Goal: Task Accomplishment & Management: Manage account settings

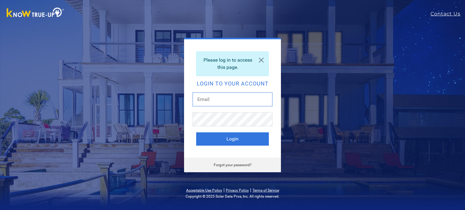
click at [216, 98] on input "text" at bounding box center [233, 100] width 80 height 14
type input "[EMAIL_ADDRESS][PERSON_NAME][DOMAIN_NAME]"
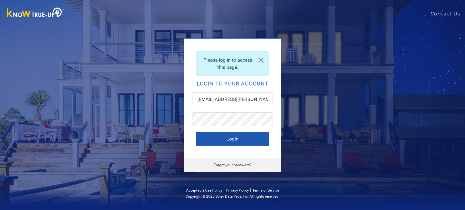
click at [231, 140] on button "Login" at bounding box center [232, 139] width 73 height 13
click at [231, 166] on link "Forgot your password?" at bounding box center [233, 165] width 38 height 4
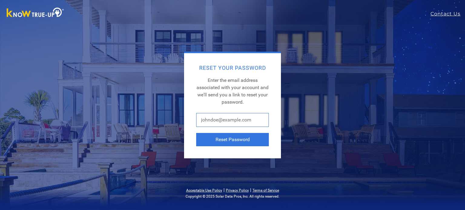
click at [244, 118] on input "text" at bounding box center [232, 120] width 73 height 14
type input "[EMAIL_ADDRESS][PERSON_NAME][DOMAIN_NAME]"
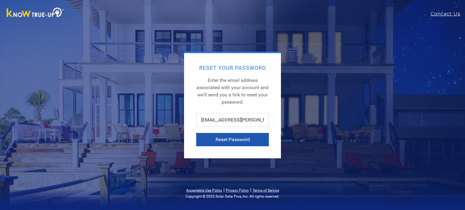
click at [229, 139] on button "Reset Password" at bounding box center [232, 139] width 73 height 13
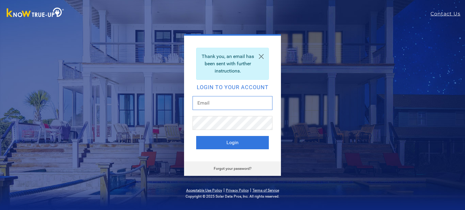
click at [209, 103] on input "text" at bounding box center [233, 103] width 80 height 14
type input "[EMAIL_ADDRESS][PERSON_NAME][DOMAIN_NAME]"
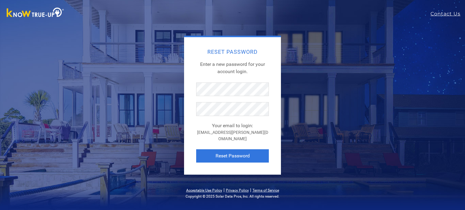
click at [323, 84] on div "Reset Password Enter a new password for your account login. Your email to login…" at bounding box center [232, 105] width 266 height 139
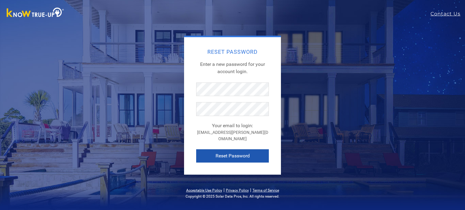
click at [220, 154] on button "Reset Password" at bounding box center [232, 156] width 73 height 13
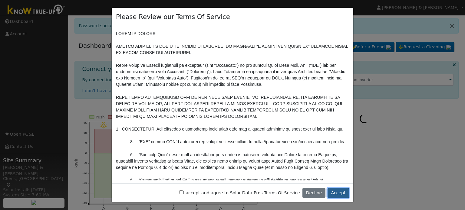
click at [344, 194] on button "Accept" at bounding box center [338, 193] width 21 height 10
click at [337, 190] on button "Accept" at bounding box center [338, 193] width 21 height 10
click at [183, 193] on input "I accept and agree to Solar Data Pros Terms Of Service" at bounding box center [181, 193] width 4 height 4
checkbox input "true"
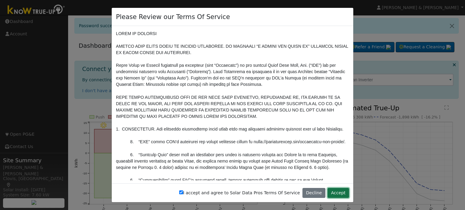
click at [334, 193] on button "Accept" at bounding box center [338, 193] width 21 height 10
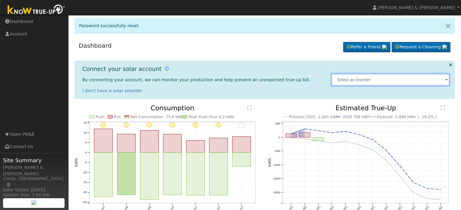
click at [373, 82] on input "text" at bounding box center [390, 80] width 118 height 12
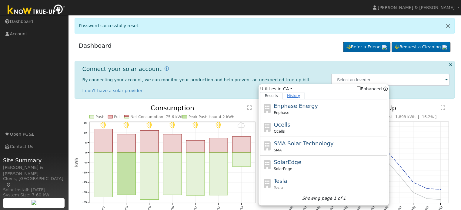
click at [292, 97] on link "History" at bounding box center [293, 95] width 22 height 7
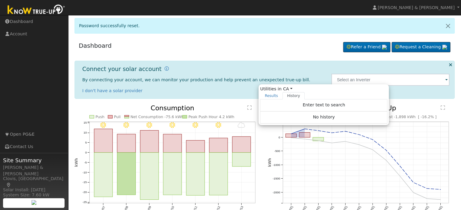
click at [388, 58] on div "Dashboard Refer a Friend Request a Cleaning" at bounding box center [264, 140] width 386 height 204
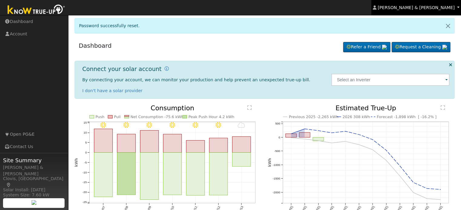
click at [431, 7] on span "[PERSON_NAME] & [PERSON_NAME]" at bounding box center [415, 7] width 77 height 5
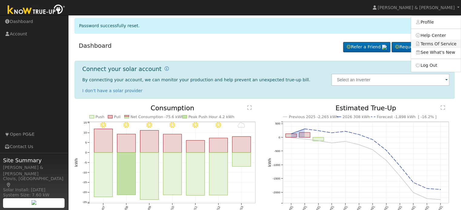
click at [433, 43] on link "Terms Of Service" at bounding box center [436, 44] width 50 height 8
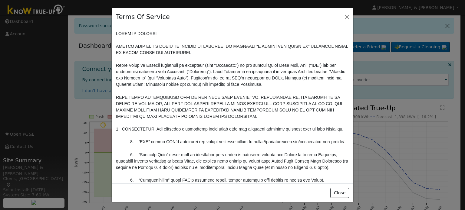
click at [433, 43] on div "Terms Of Service Close" at bounding box center [232, 105] width 465 height 210
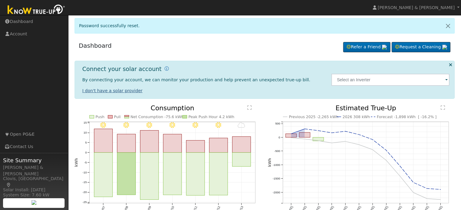
click at [114, 90] on link "I don't have a solar provider" at bounding box center [112, 90] width 60 height 5
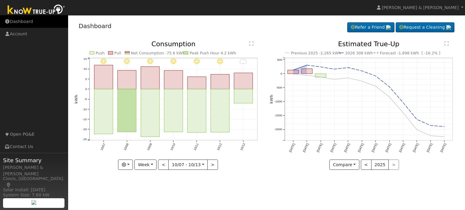
click at [20, 22] on link "Dashboard" at bounding box center [34, 21] width 68 height 12
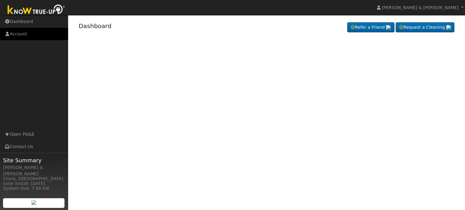
click at [18, 34] on link "Account" at bounding box center [34, 34] width 68 height 12
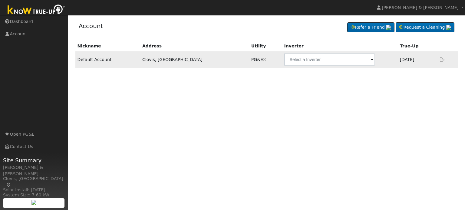
click at [442, 58] on icon at bounding box center [442, 60] width 5 height 4
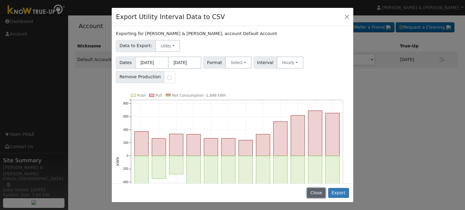
click at [315, 195] on button "Close" at bounding box center [316, 193] width 18 height 10
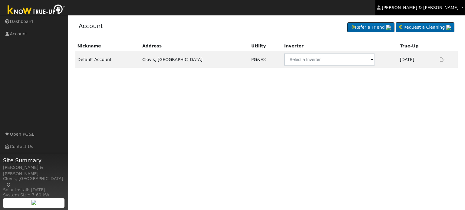
click at [443, 12] on link "[PERSON_NAME] & [PERSON_NAME]" at bounding box center [420, 7] width 90 height 15
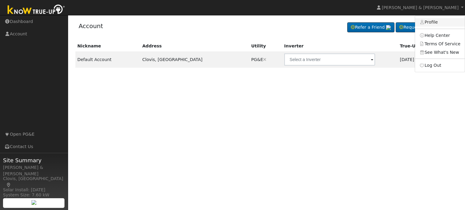
click at [436, 20] on link "Profile" at bounding box center [440, 22] width 50 height 8
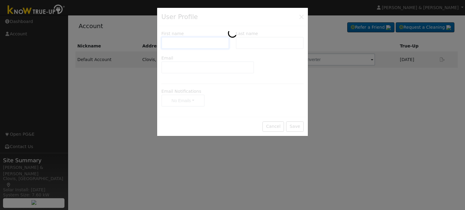
type input "Rhondi & Brian"
type input "Pia"
type input "pia.rhondi@gmail.com"
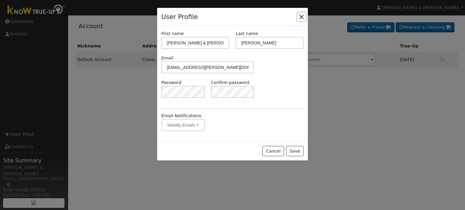
click at [303, 14] on button "Close" at bounding box center [301, 16] width 8 height 8
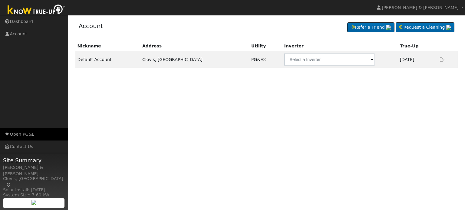
click at [35, 132] on link "Open PG&E" at bounding box center [34, 134] width 68 height 12
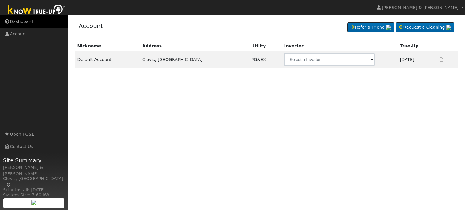
click at [15, 21] on link "Dashboard" at bounding box center [34, 21] width 68 height 12
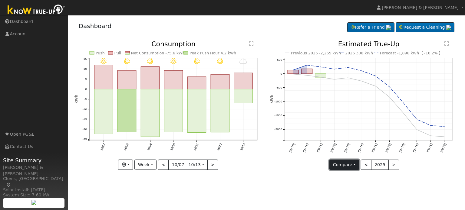
click at [357, 164] on button "Compare" at bounding box center [344, 165] width 30 height 10
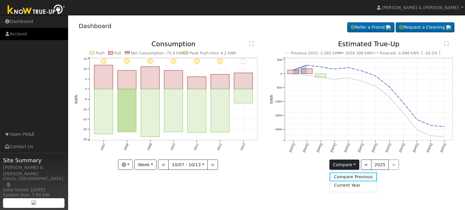
click at [16, 32] on link "Account" at bounding box center [34, 34] width 68 height 12
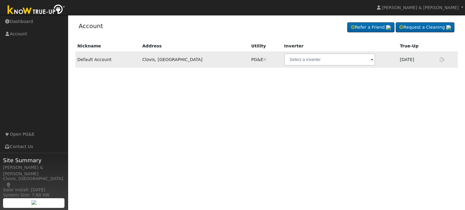
click at [371, 58] on span at bounding box center [372, 60] width 2 height 7
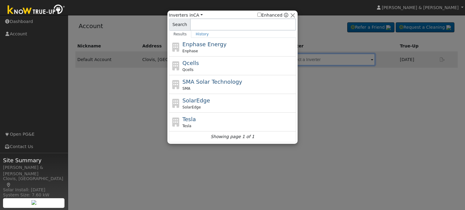
click at [332, 58] on div at bounding box center [232, 105] width 465 height 210
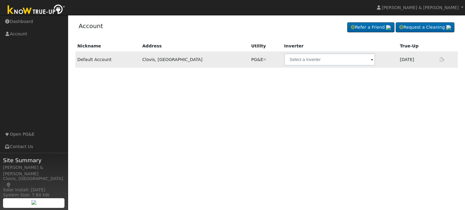
click at [371, 58] on span at bounding box center [372, 60] width 2 height 7
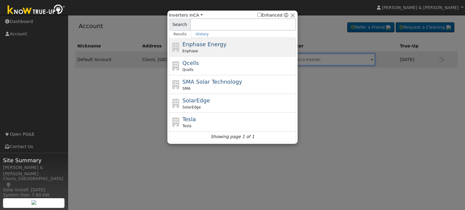
click at [220, 47] on div "Enphase Energy Enphase" at bounding box center [239, 47] width 112 height 14
type input "Enphase"
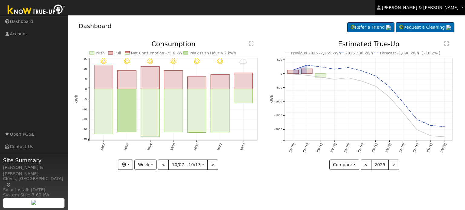
click at [459, 6] on link "[PERSON_NAME] & [PERSON_NAME]" at bounding box center [420, 7] width 90 height 15
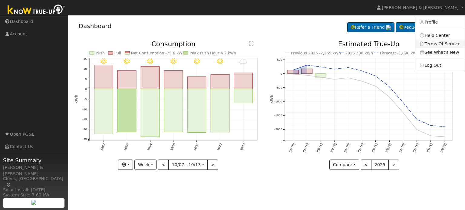
click at [439, 45] on link "Terms Of Service" at bounding box center [440, 44] width 50 height 8
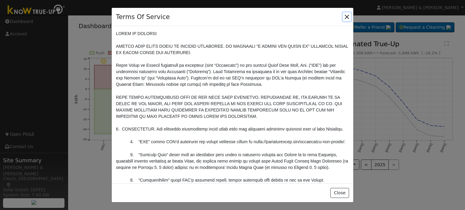
click at [346, 15] on button "Close" at bounding box center [347, 16] width 8 height 8
